Goal: Task Accomplishment & Management: Manage account settings

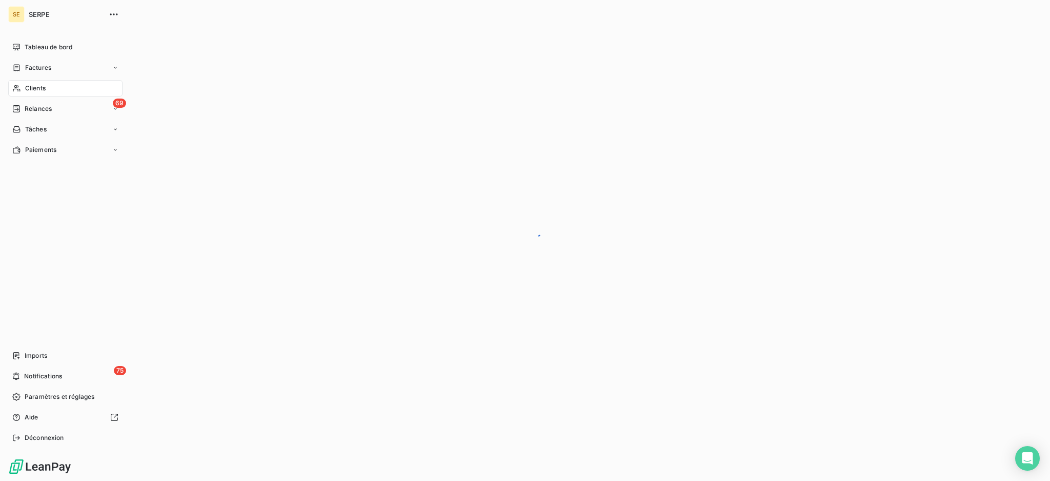
click at [51, 87] on div "Clients" at bounding box center [65, 88] width 114 height 16
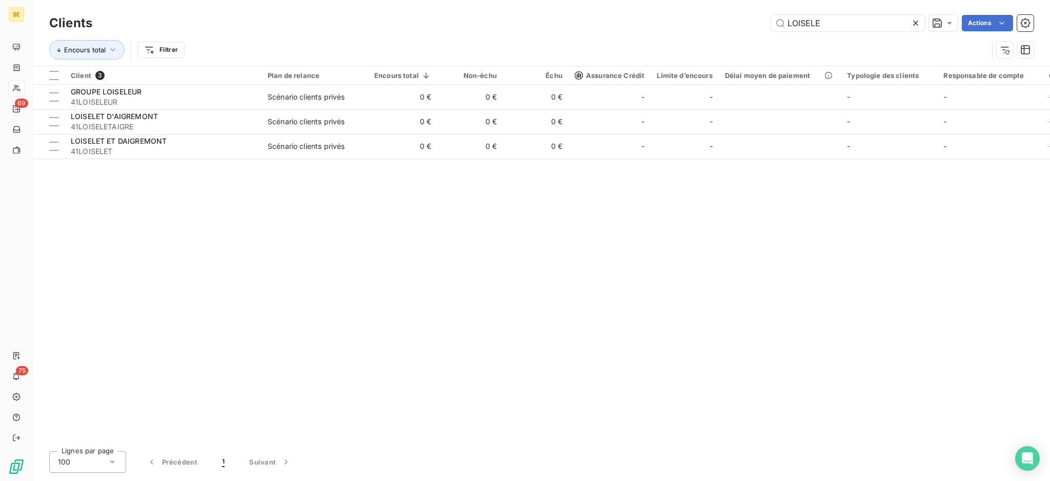
drag, startPoint x: 819, startPoint y: 21, endPoint x: 552, endPoint y: 45, distance: 268.4
click at [617, 16] on div "LOISELE Actions" at bounding box center [569, 23] width 929 height 16
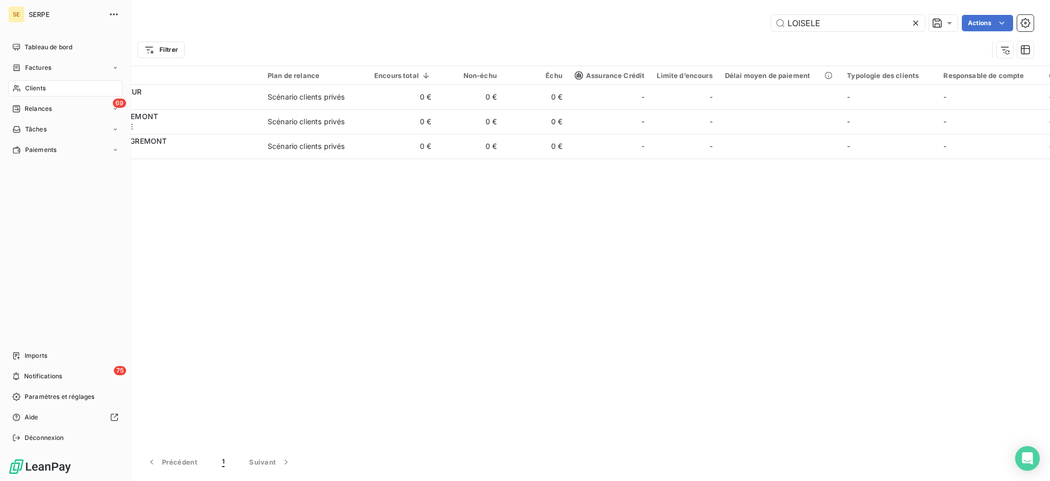
click at [25, 12] on div "SE SERPE" at bounding box center [65, 14] width 114 height 16
click at [28, 433] on span "Déconnexion" at bounding box center [44, 437] width 39 height 9
